Goal: Task Accomplishment & Management: Manage account settings

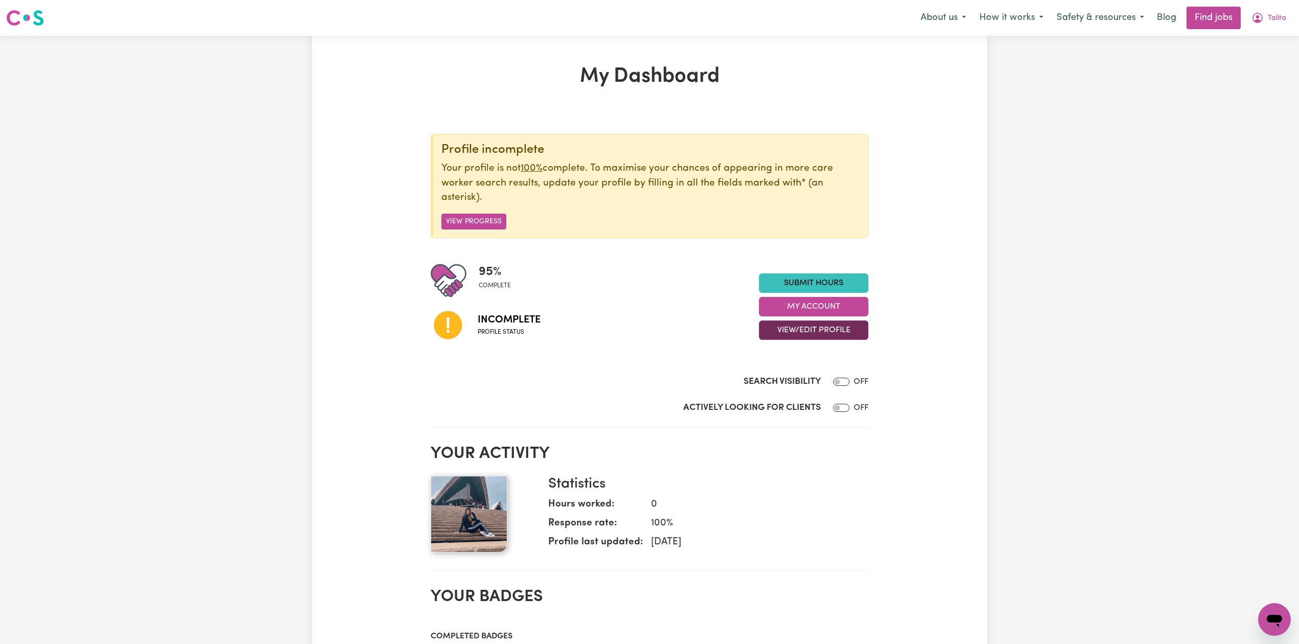
click at [768, 328] on button "View/Edit Profile" at bounding box center [813, 330] width 109 height 19
click at [771, 373] on link "Edit Profile" at bounding box center [807, 377] width 96 height 20
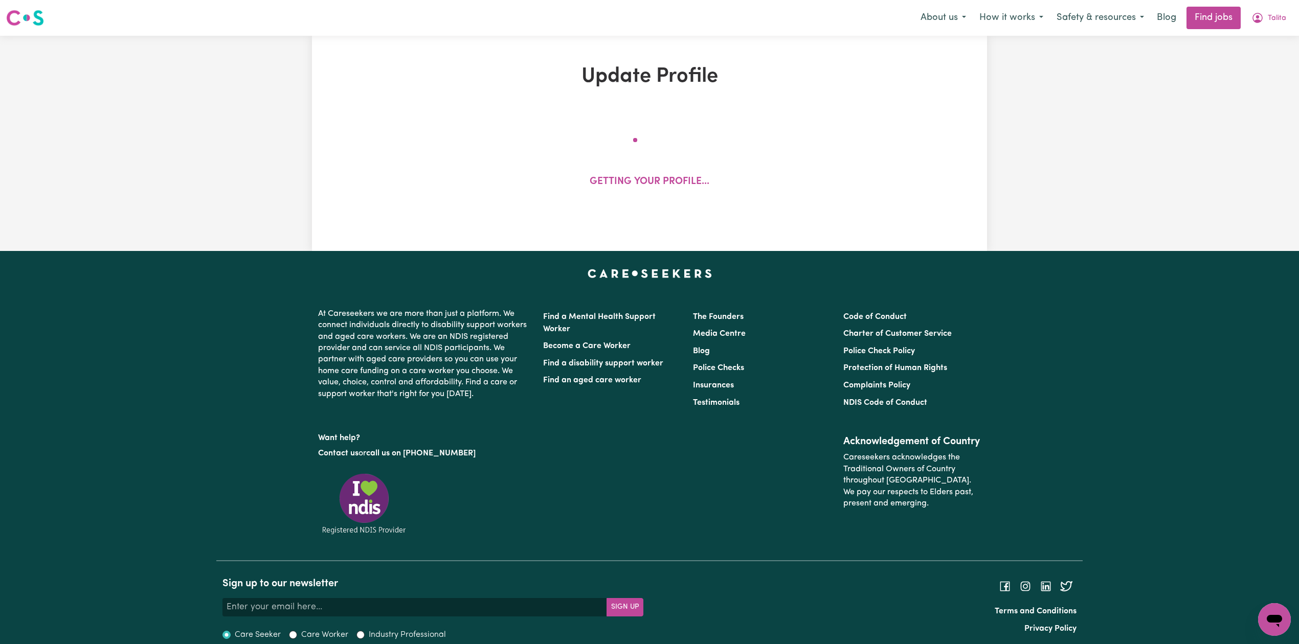
select select "[DEMOGRAPHIC_DATA]"
select select "Student Visa"
select select "Studying a healthcare related degree or qualification"
select select "40"
select select "50"
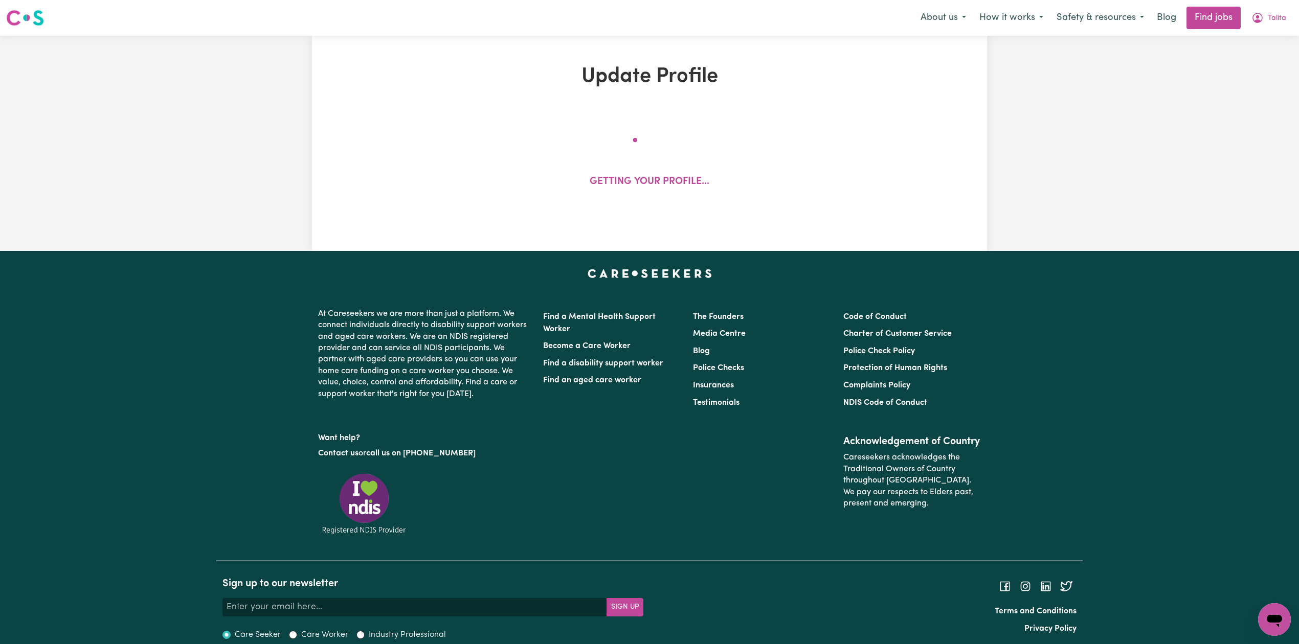
select select "60"
select select "70"
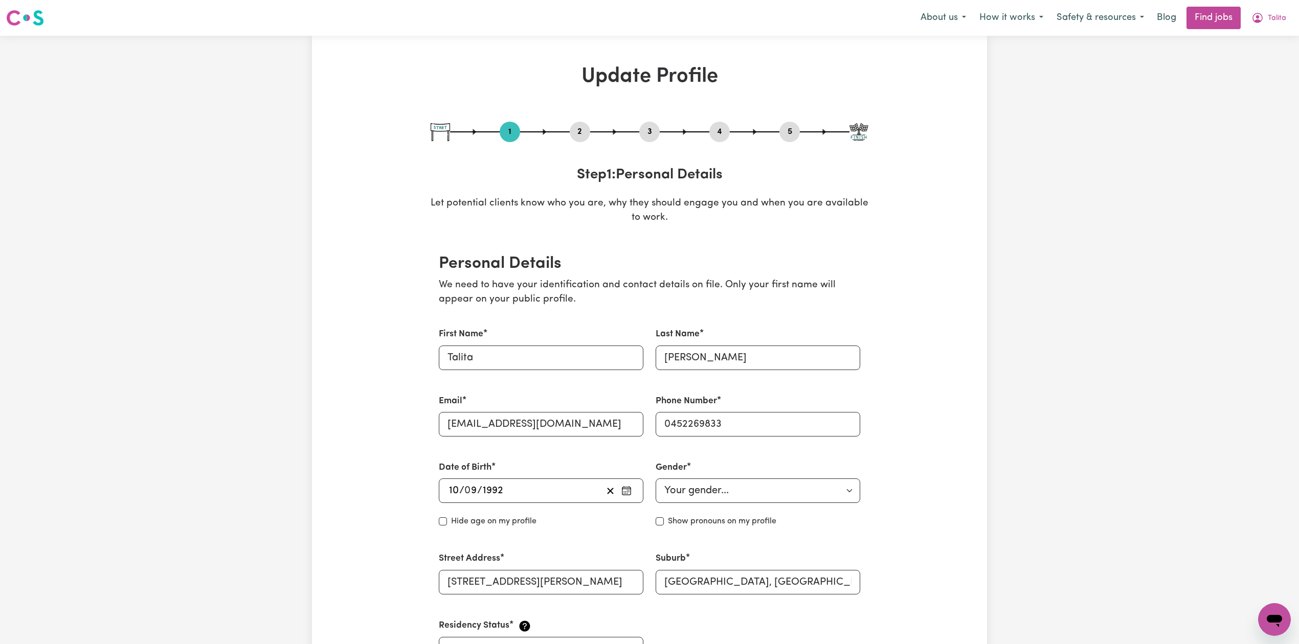
click at [583, 136] on button "2" at bounding box center [580, 131] width 20 height 13
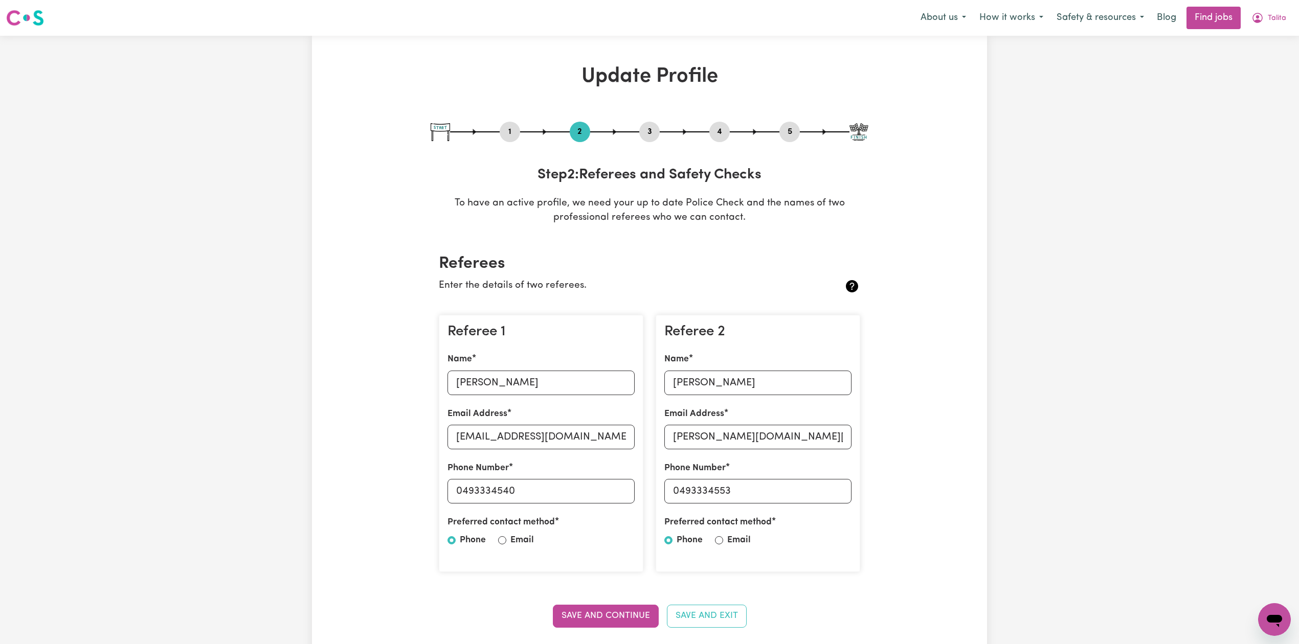
scroll to position [136, 0]
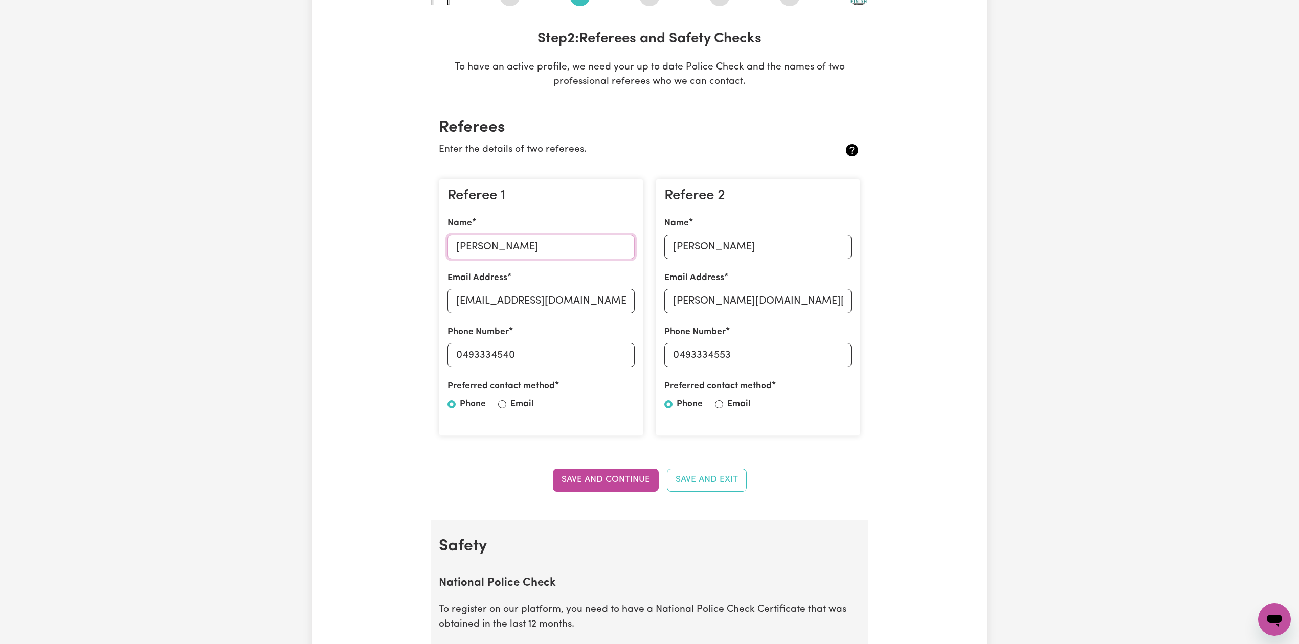
click at [494, 243] on input "[PERSON_NAME]" at bounding box center [540, 247] width 187 height 25
click at [516, 303] on input "[EMAIL_ADDRESS][DOMAIN_NAME]" at bounding box center [540, 301] width 187 height 25
drag, startPoint x: 465, startPoint y: 354, endPoint x: 594, endPoint y: 354, distance: 128.4
click at [594, 354] on input "0493334540" at bounding box center [540, 355] width 187 height 25
click at [727, 245] on input "[PERSON_NAME]" at bounding box center [757, 247] width 187 height 25
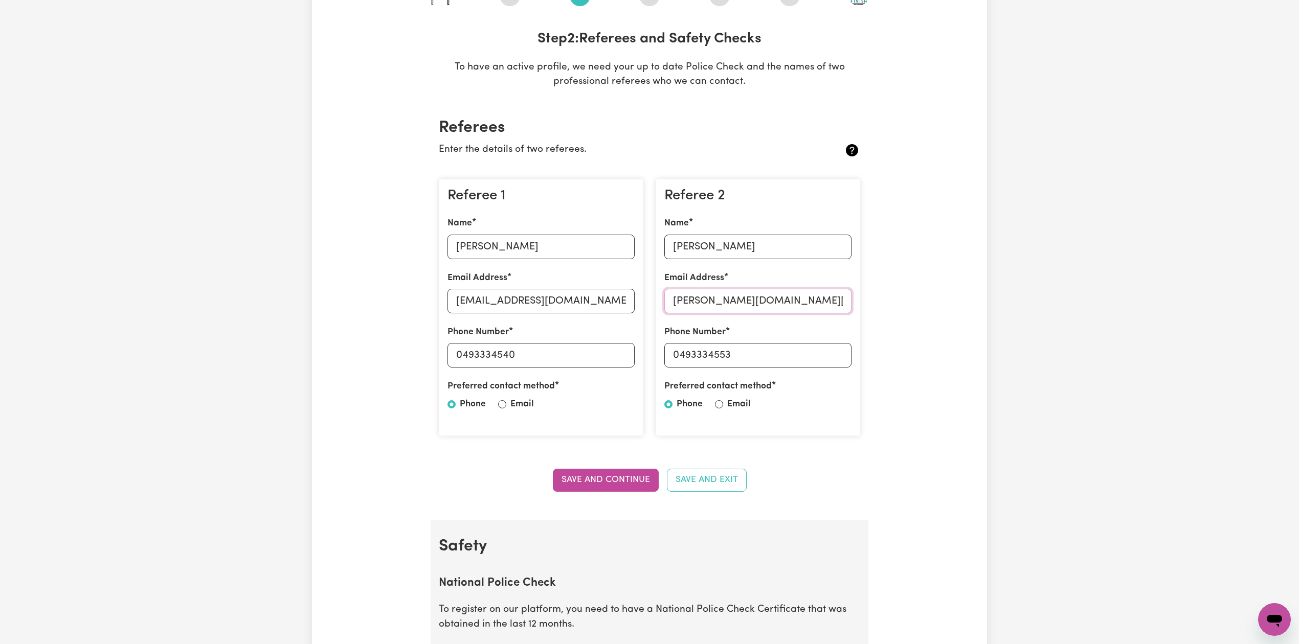
click at [733, 301] on input "[PERSON_NAME][DOMAIN_NAME][EMAIL_ADDRESS][DOMAIN_NAME]" at bounding box center [757, 301] width 187 height 25
drag, startPoint x: 681, startPoint y: 352, endPoint x: 796, endPoint y: 353, distance: 114.6
click at [796, 353] on input "0493334553" at bounding box center [757, 355] width 187 height 25
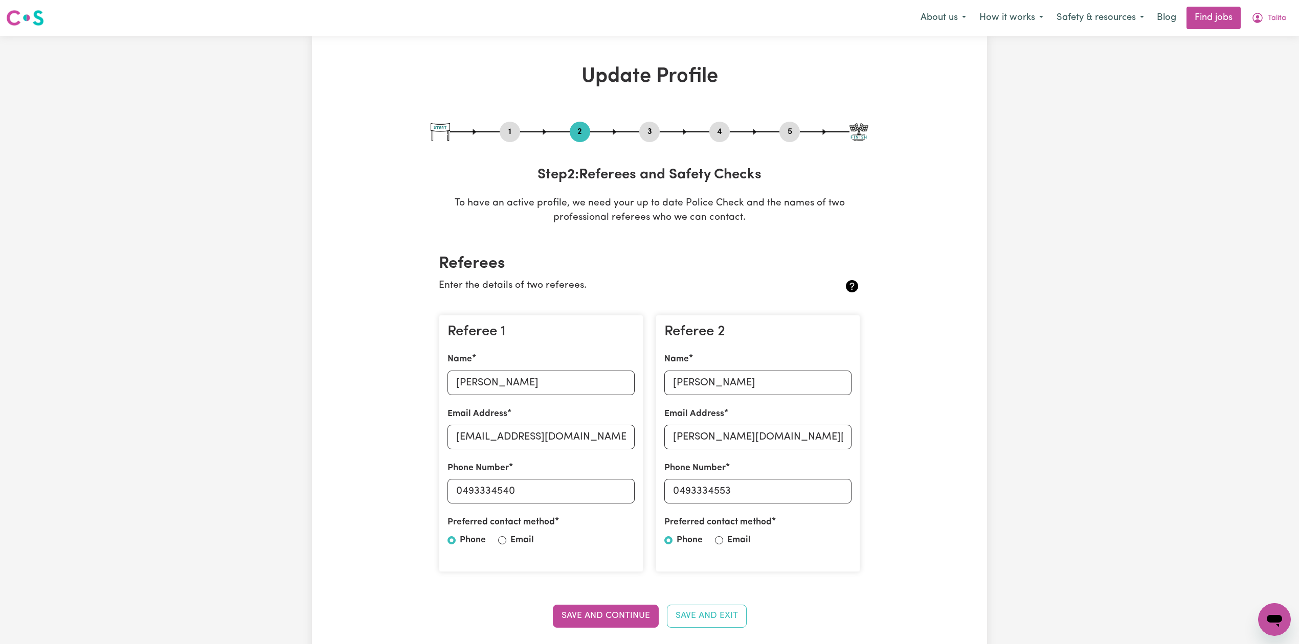
click at [781, 138] on button "5" at bounding box center [789, 131] width 20 height 13
select select "I am providing services privately on my own"
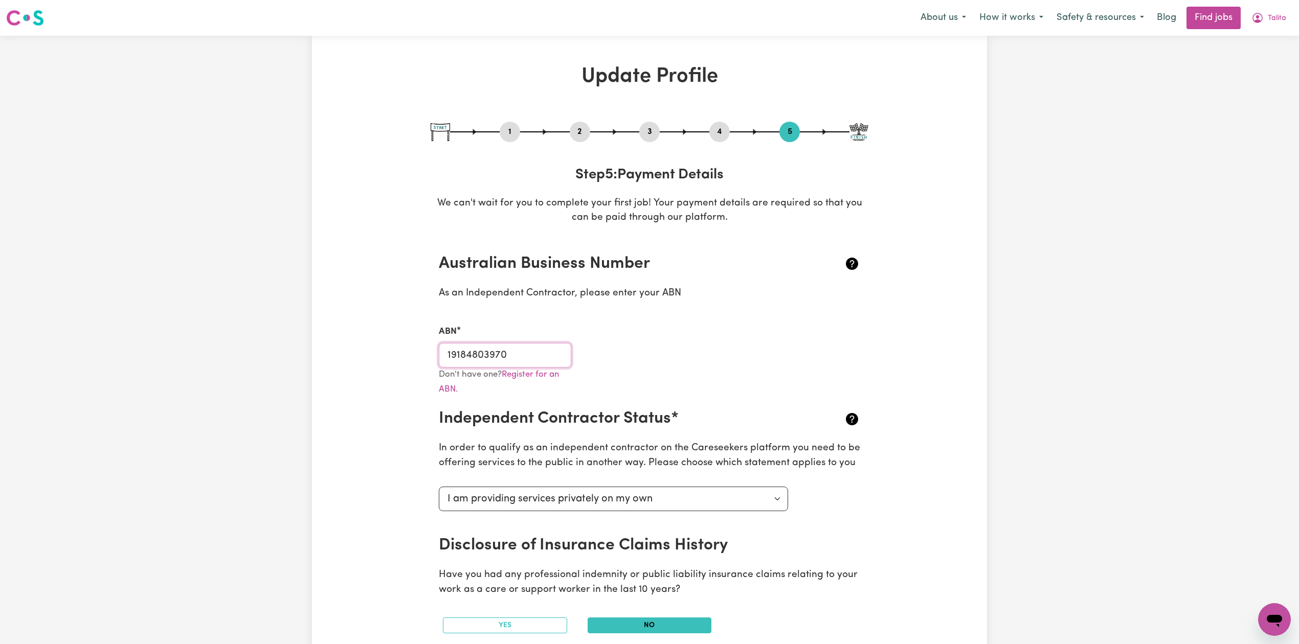
click at [455, 350] on input "19184803970" at bounding box center [505, 355] width 132 height 25
click at [511, 136] on button "1" at bounding box center [510, 131] width 20 height 13
select select "[DEMOGRAPHIC_DATA]"
select select "Student Visa"
select select "Studying a healthcare related degree or qualification"
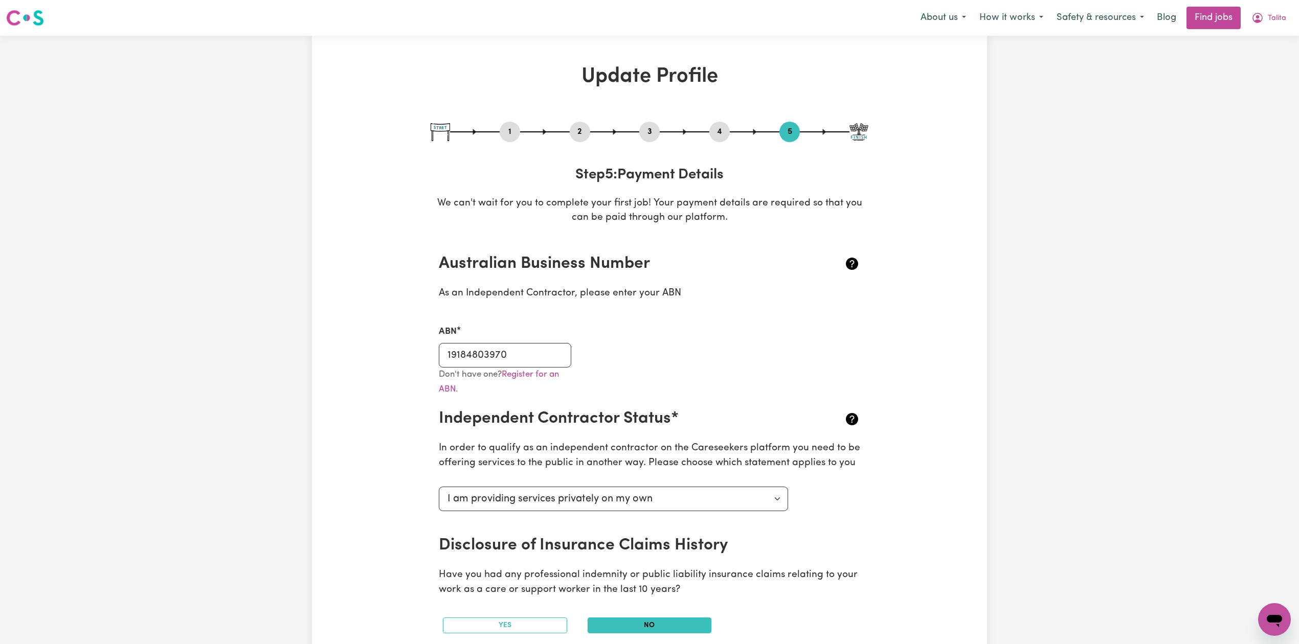
select select "40"
select select "50"
select select "60"
select select "70"
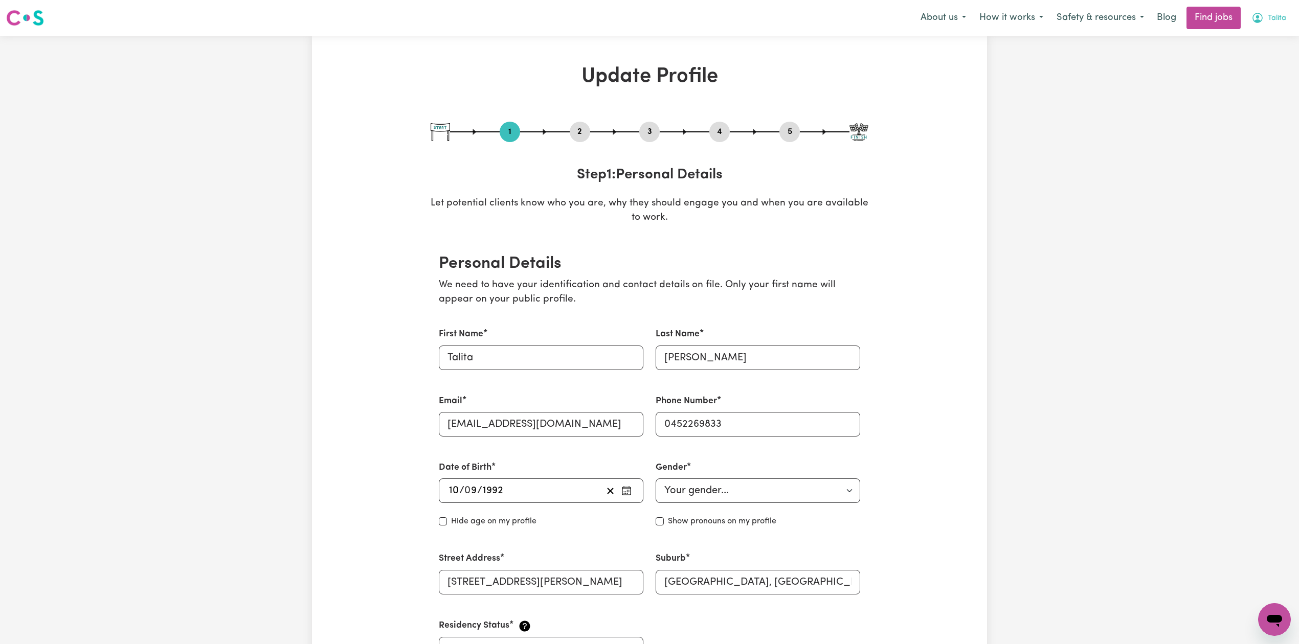
click at [1289, 16] on button "Talita" at bounding box center [1269, 17] width 48 height 21
click at [1254, 55] on link "My Dashboard" at bounding box center [1252, 58] width 81 height 19
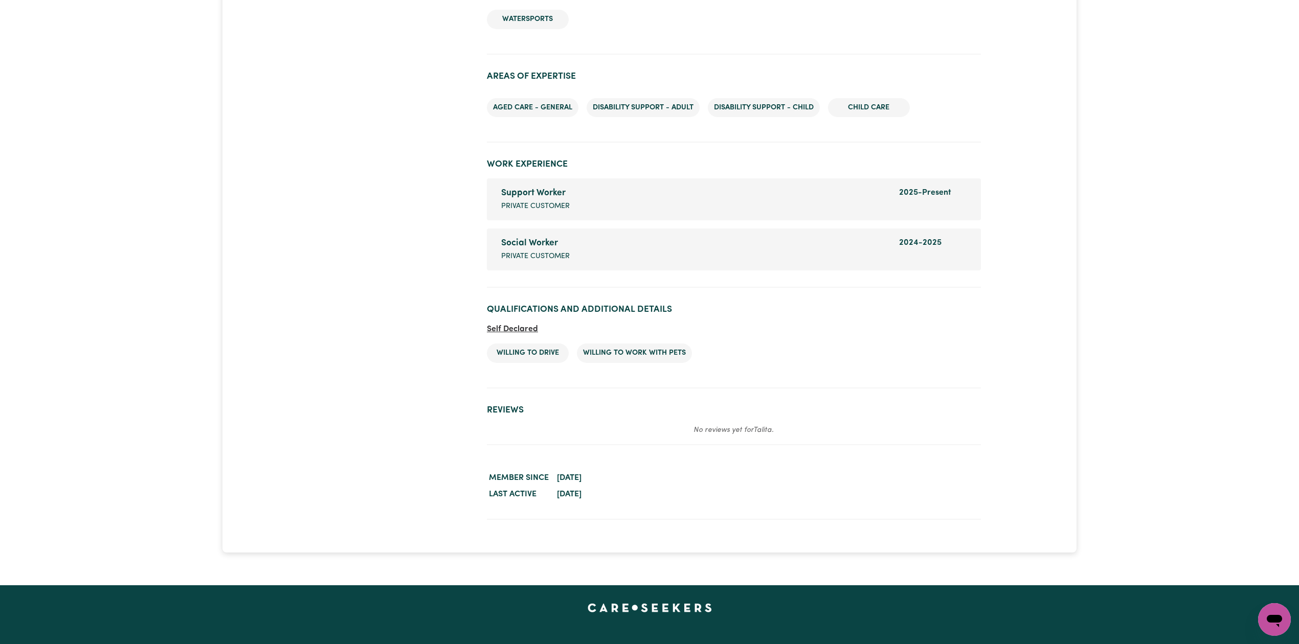
scroll to position [1227, 0]
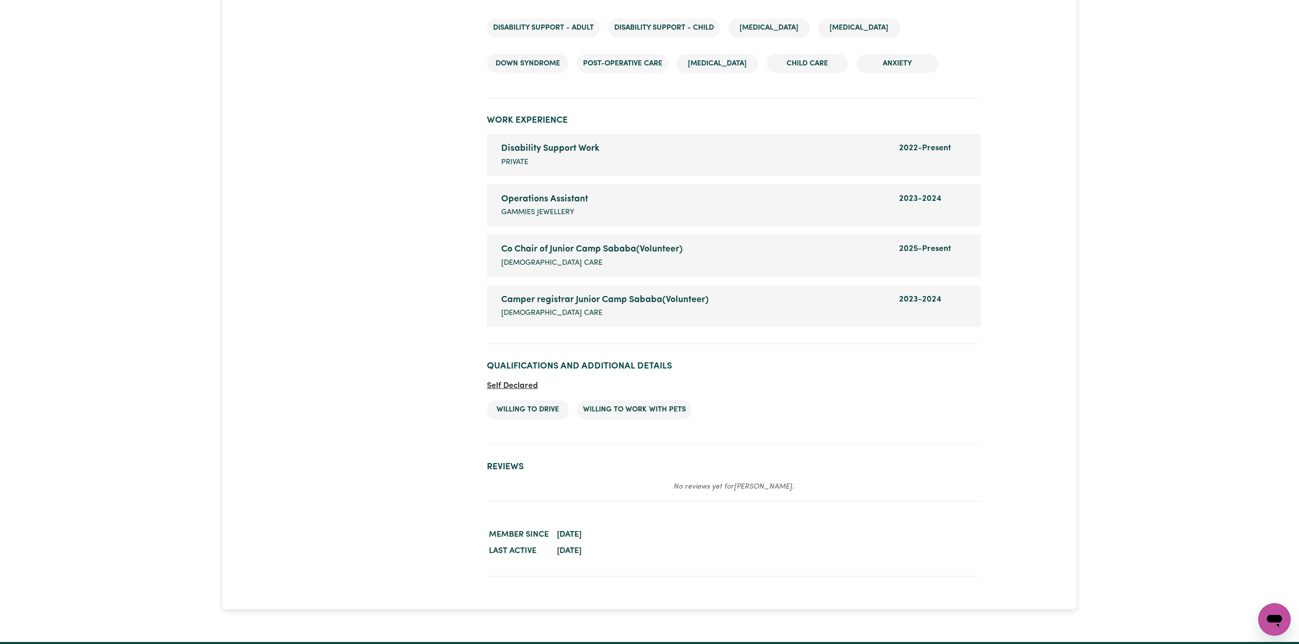
drag, startPoint x: 0, startPoint y: 0, endPoint x: 813, endPoint y: 265, distance: 854.7
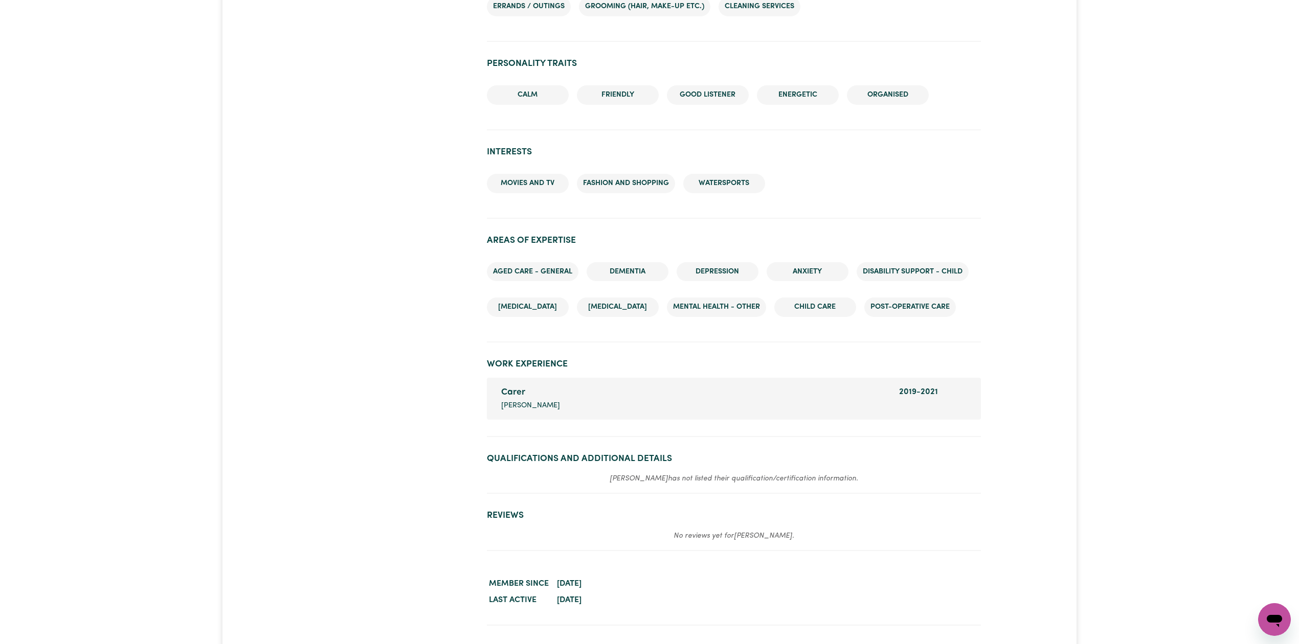
scroll to position [960, 0]
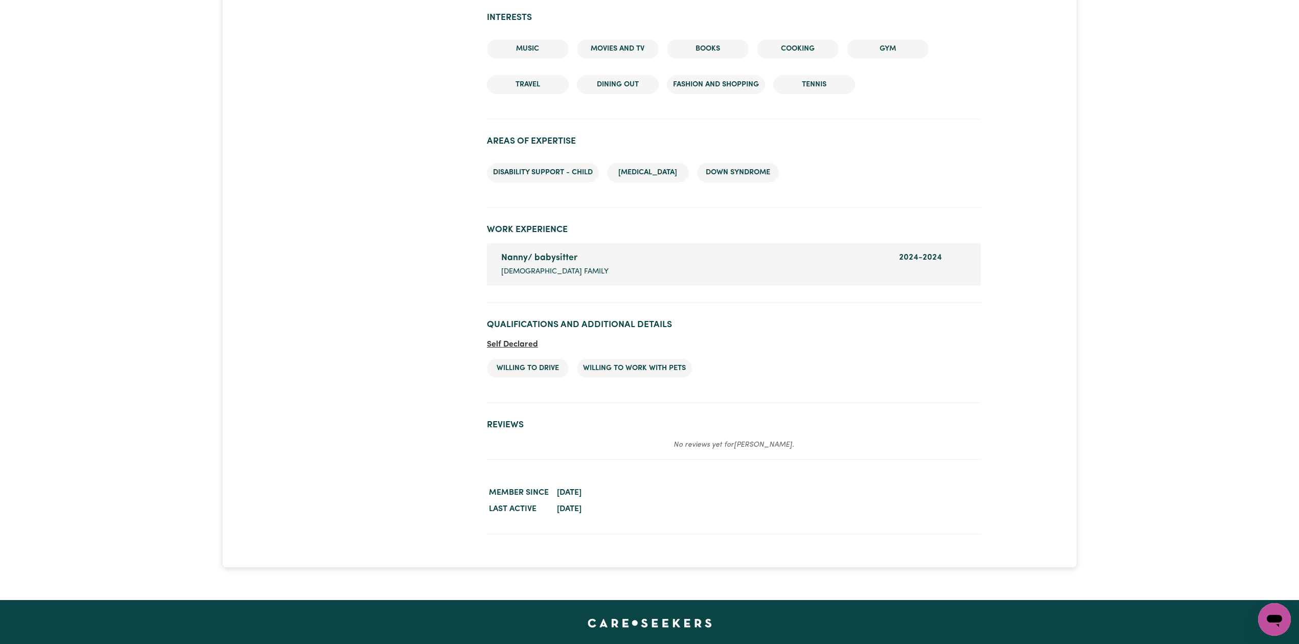
scroll to position [1115, 0]
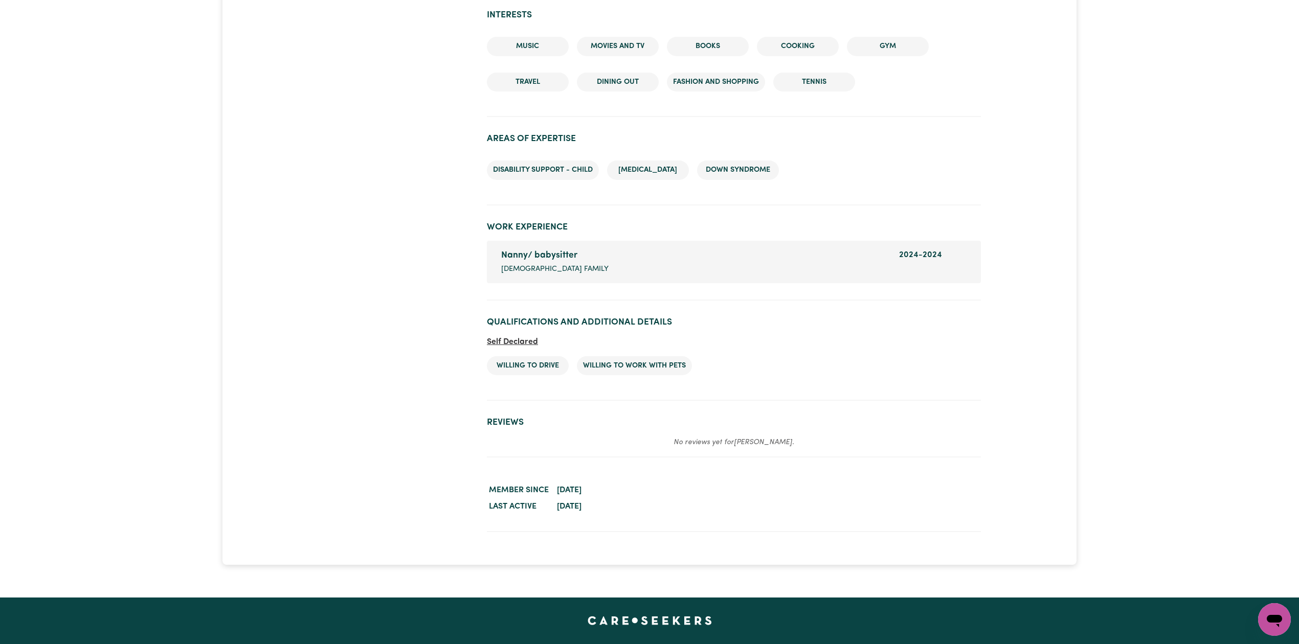
drag, startPoint x: 0, startPoint y: 0, endPoint x: 1308, endPoint y: 377, distance: 1361.4
click at [891, 323] on h2 "Qualifications and Additional Details" at bounding box center [734, 322] width 494 height 11
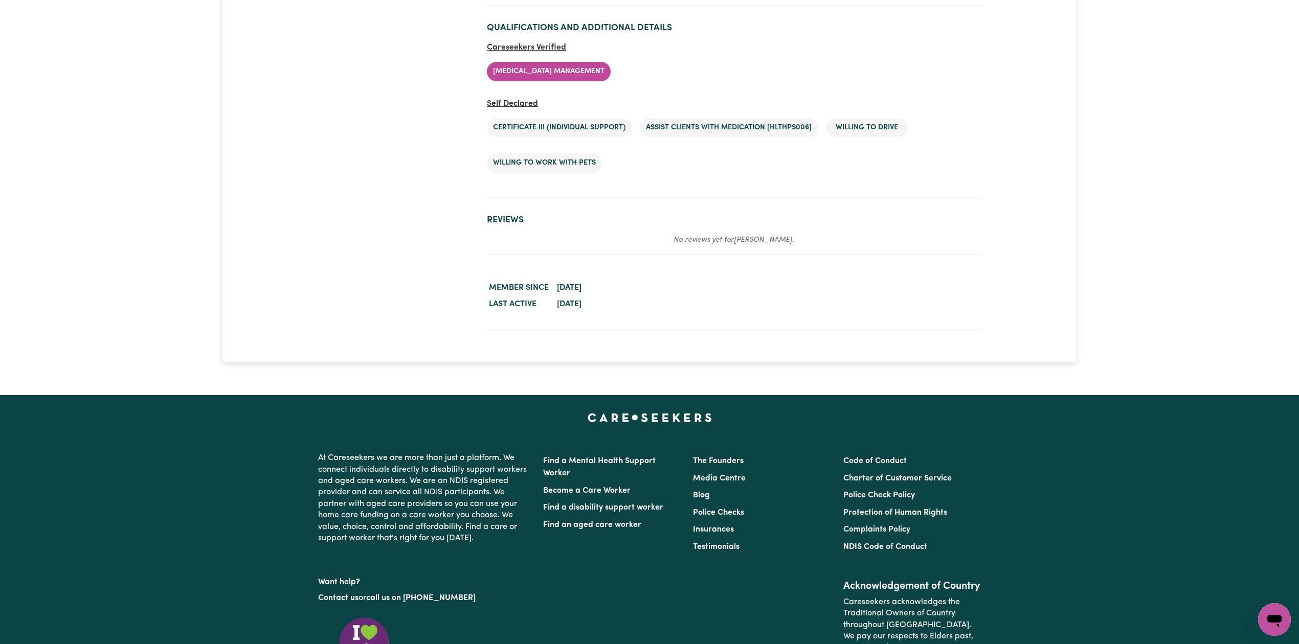
scroll to position [1227, 0]
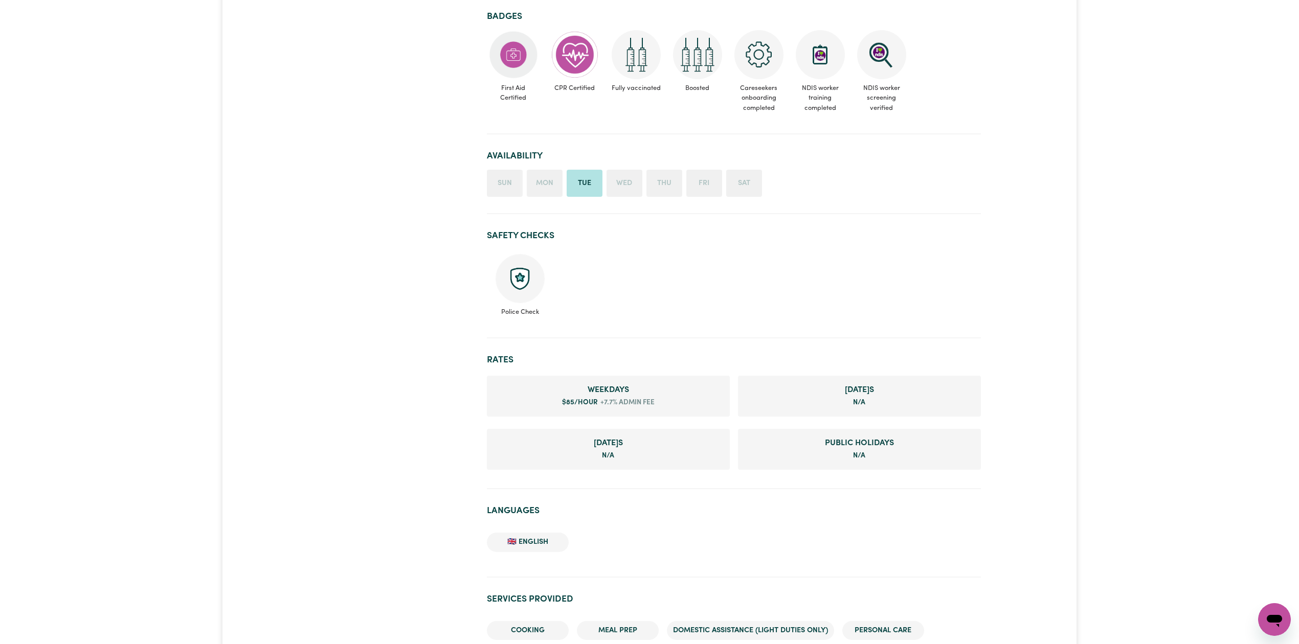
scroll to position [0, 0]
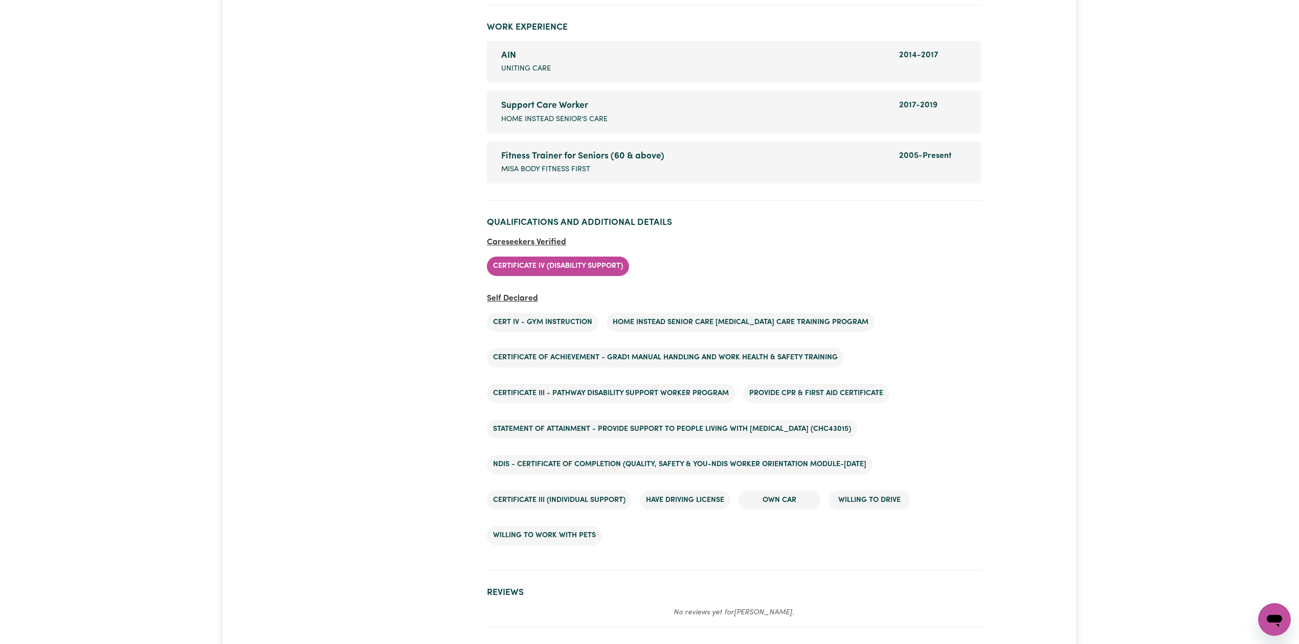
scroll to position [1487, 0]
